Goal: Use online tool/utility: Utilize a website feature to perform a specific function

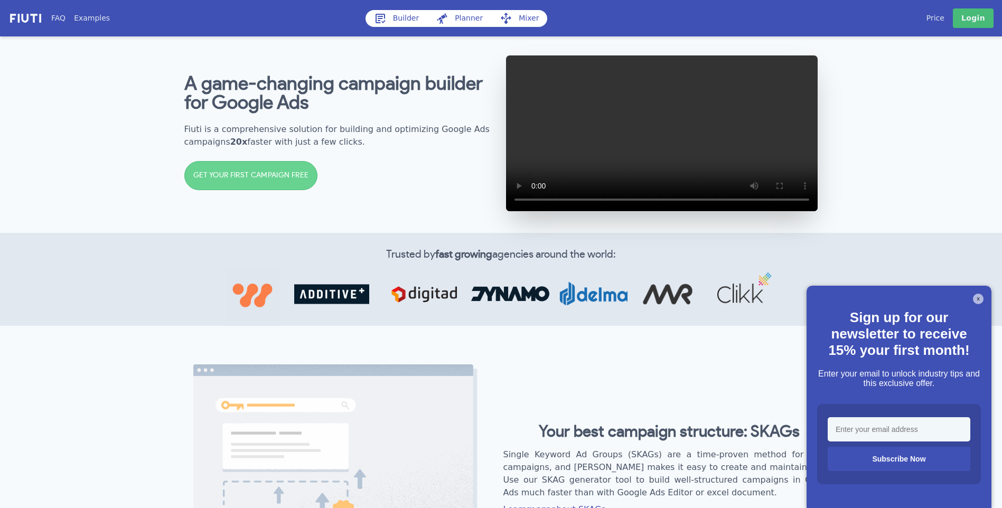
drag, startPoint x: 361, startPoint y: 63, endPoint x: 338, endPoint y: 64, distance: 23.3
drag, startPoint x: 338, startPoint y: 64, endPoint x: 244, endPoint y: 62, distance: 94.6
drag, startPoint x: 244, startPoint y: 62, endPoint x: 159, endPoint y: 61, distance: 85.1
drag, startPoint x: 159, startPoint y: 61, endPoint x: 133, endPoint y: 61, distance: 25.4
click at [133, 61] on section "A game-changing campaign builder for Google Ads Fiuti is a comprehensive soluti…" at bounding box center [501, 133] width 1002 height 199
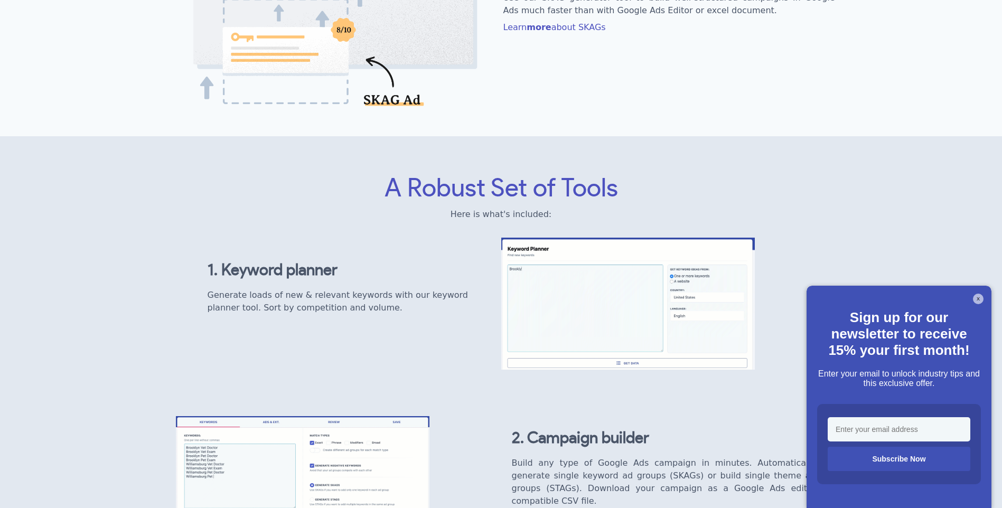
scroll to position [505, 0]
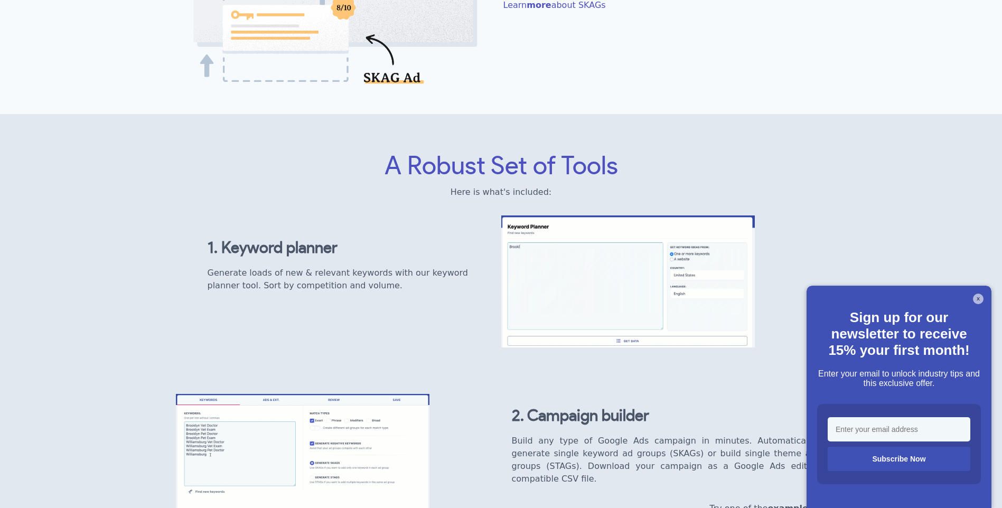
click at [980, 306] on div "X Sign up for our newsletter to receive 15% your first month! Enter your email …" at bounding box center [899, 397] width 185 height 222
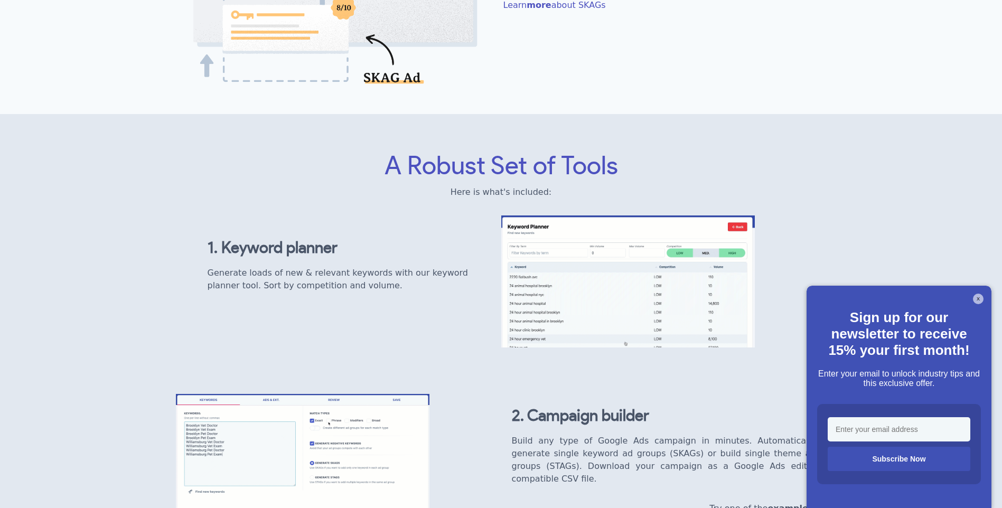
click at [980, 296] on button "X" at bounding box center [978, 299] width 11 height 11
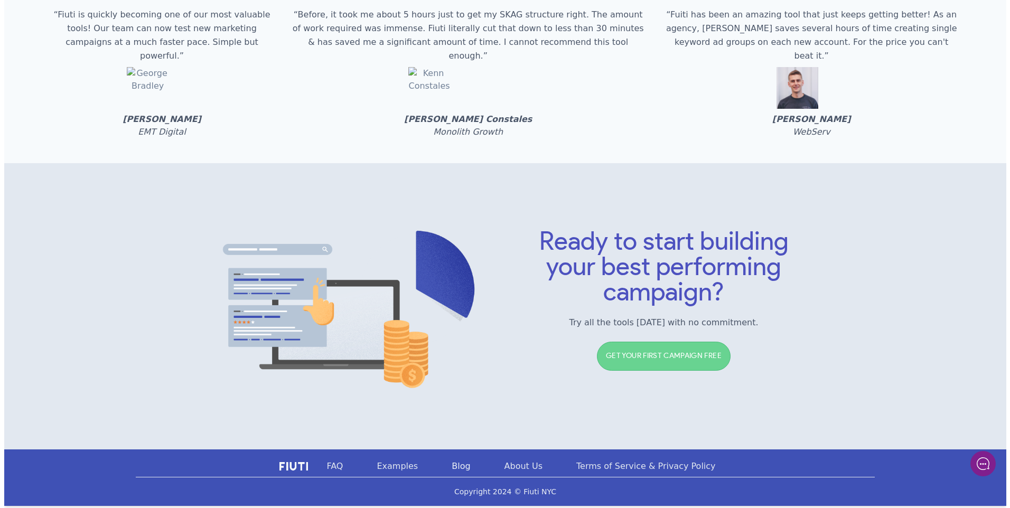
scroll to position [0, 0]
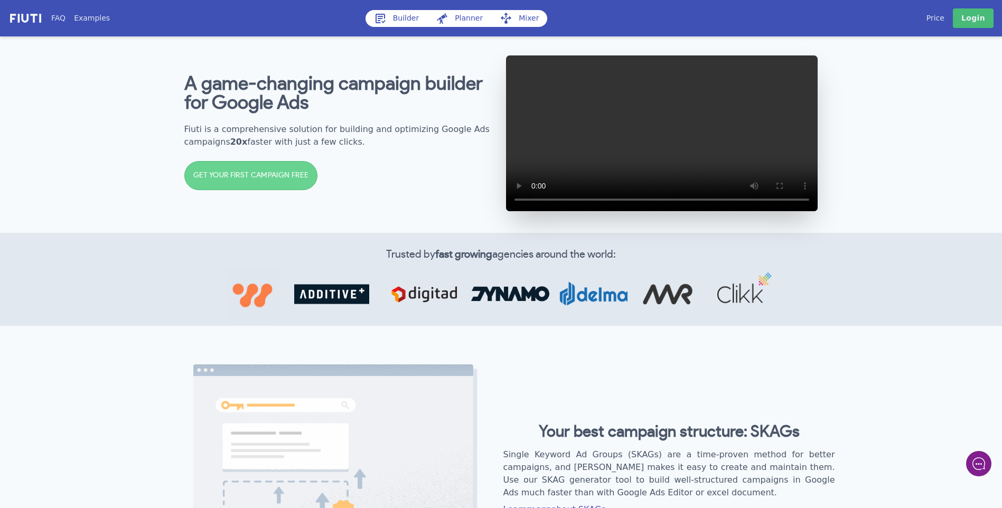
click at [388, 16] on link "Builder" at bounding box center [397, 18] width 62 height 17
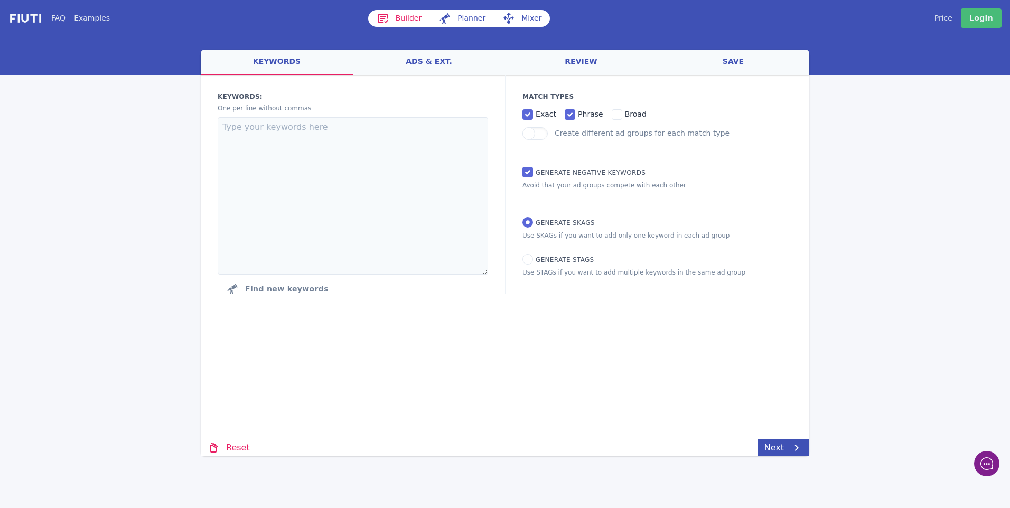
click at [597, 52] on link "review" at bounding box center [581, 62] width 152 height 25
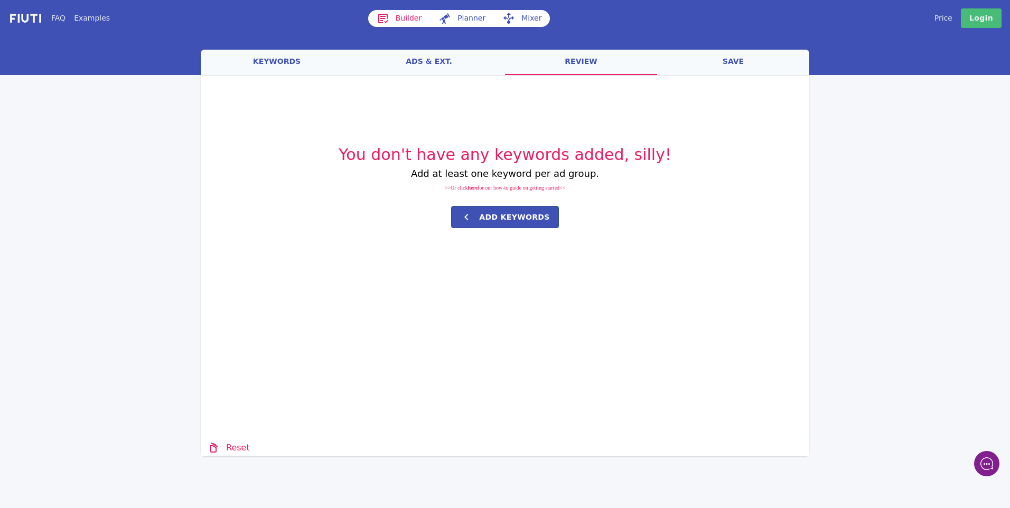
click at [709, 66] on link "save" at bounding box center [733, 62] width 152 height 25
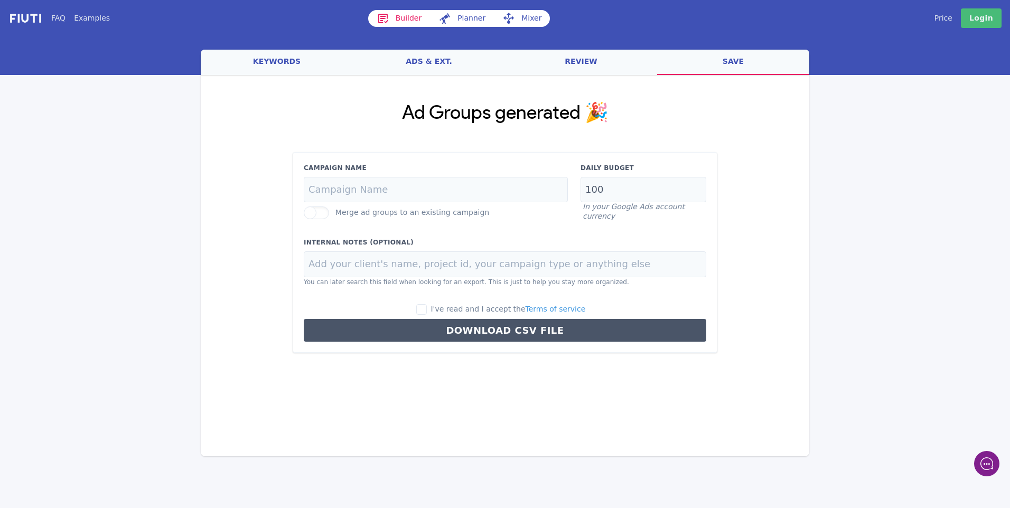
click at [575, 53] on link "review" at bounding box center [581, 62] width 152 height 25
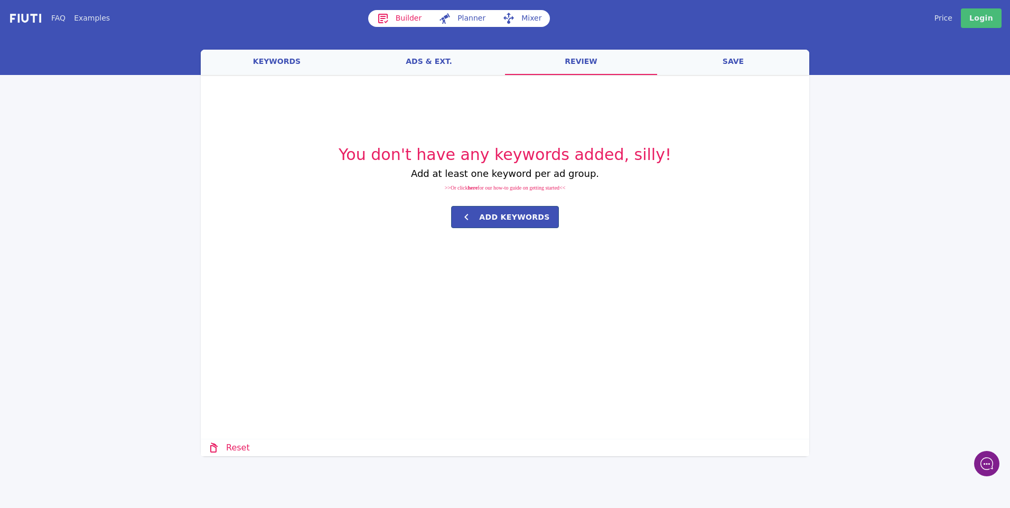
click at [477, 13] on link "Planner" at bounding box center [462, 18] width 64 height 17
select select "2840"
select select "1000"
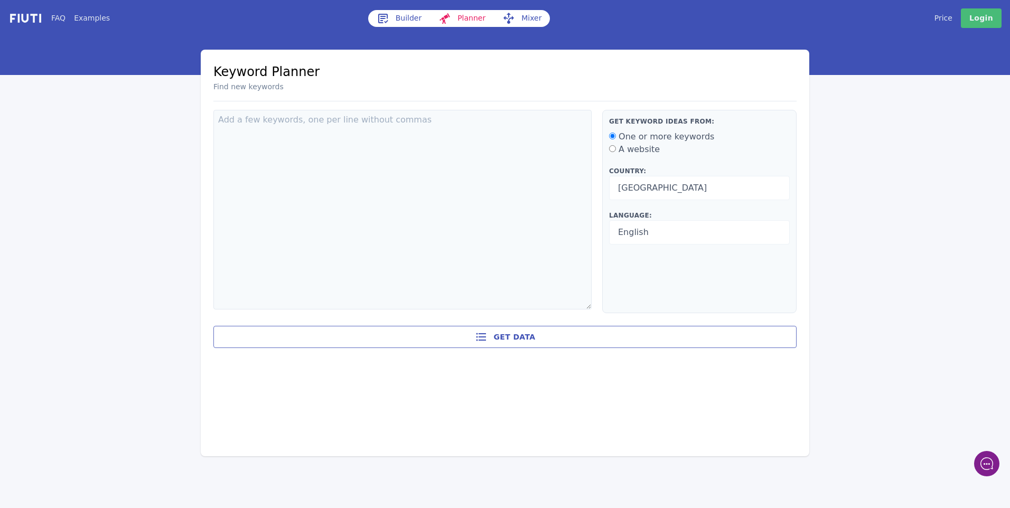
click at [533, 12] on link "Mixer" at bounding box center [522, 18] width 56 height 17
